Goal: Ask a question

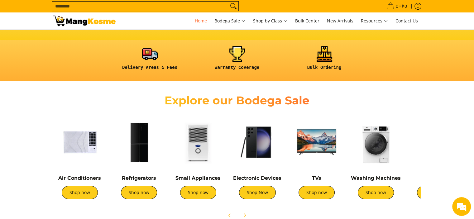
scroll to position [249, 0]
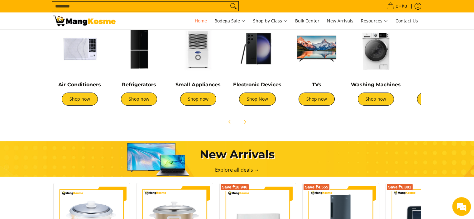
click at [133, 55] on img at bounding box center [139, 48] width 53 height 53
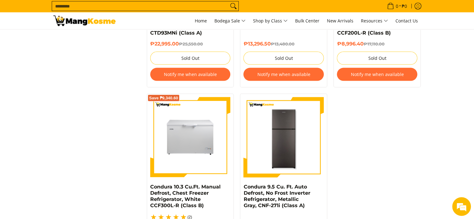
scroll to position [1340, 0]
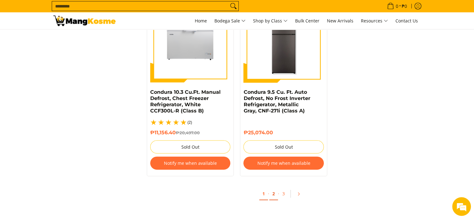
click at [274, 188] on link "2" at bounding box center [273, 194] width 9 height 13
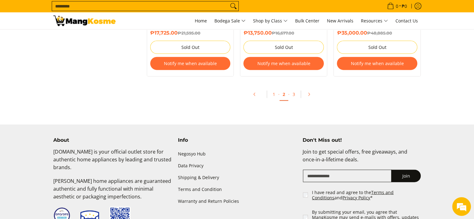
scroll to position [1434, 0]
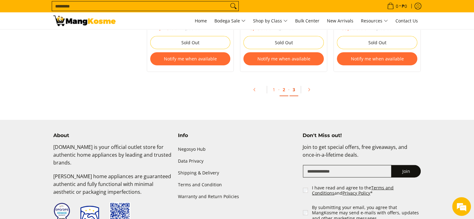
click at [295, 91] on link "3" at bounding box center [294, 90] width 9 height 13
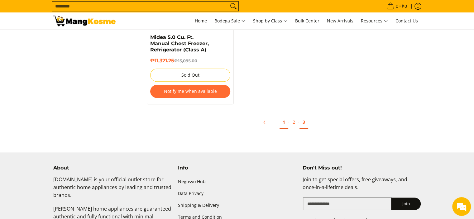
click at [284, 118] on link "1" at bounding box center [284, 122] width 9 height 13
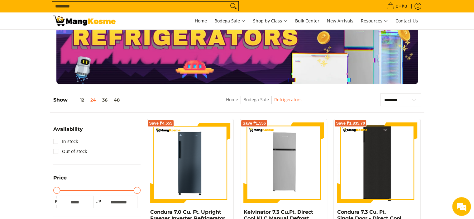
scroll to position [62, 0]
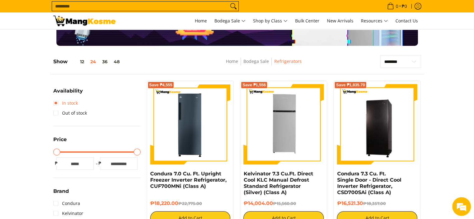
click at [63, 103] on link "In stock" at bounding box center [65, 103] width 25 height 10
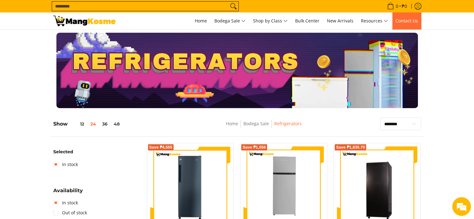
click at [403, 19] on span "Contact Us" at bounding box center [407, 21] width 22 height 6
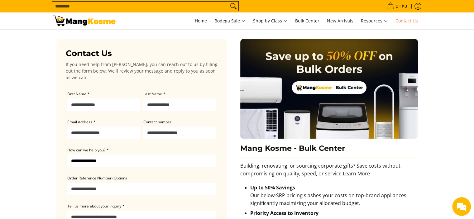
scroll to position [31, 0]
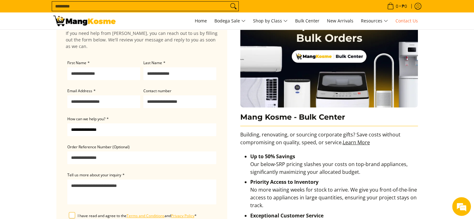
click at [89, 74] on input "First Name *" at bounding box center [103, 73] width 73 height 13
type input "*****"
click at [170, 70] on input "Last Name *" at bounding box center [179, 73] width 73 height 13
